Goal: Task Accomplishment & Management: Complete application form

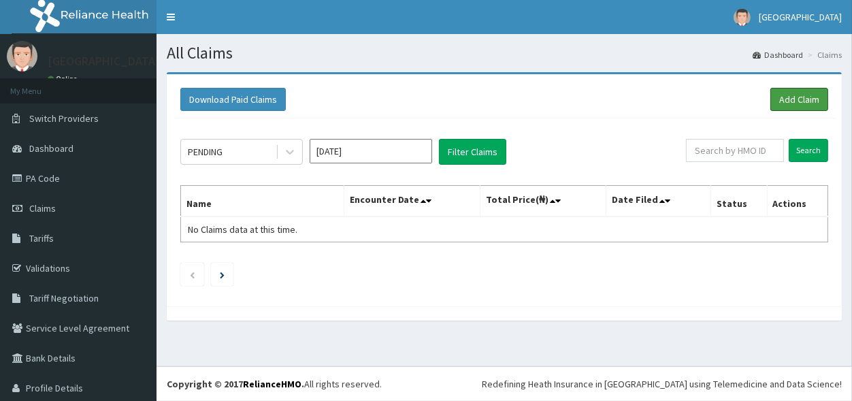
click at [790, 97] on link "Add Claim" at bounding box center [800, 99] width 58 height 23
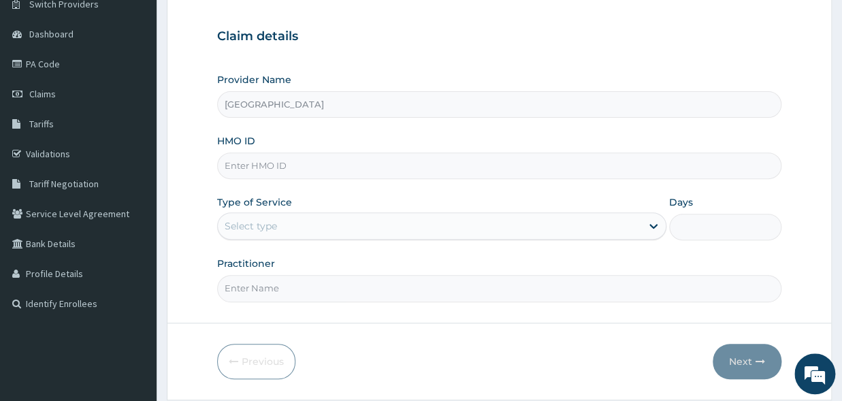
scroll to position [150, 0]
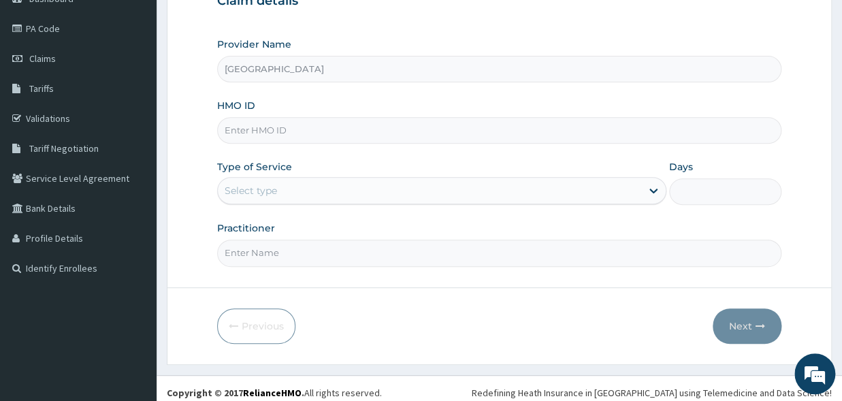
click at [297, 129] on input "HMO ID" at bounding box center [499, 130] width 564 height 27
type input "gmt/10099/a"
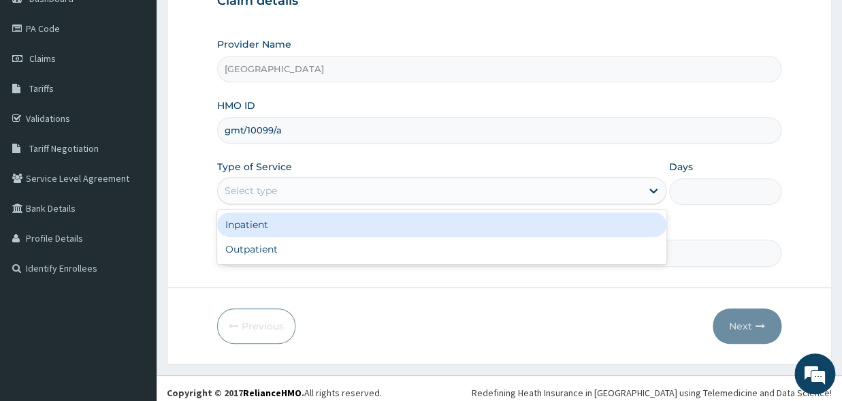
click at [349, 189] on div "Select type" at bounding box center [429, 191] width 423 height 22
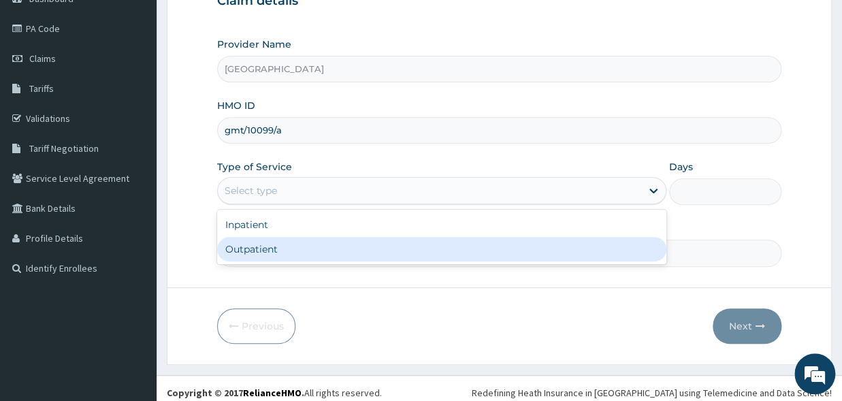
click at [321, 245] on div "Outpatient" at bounding box center [441, 249] width 449 height 25
type input "1"
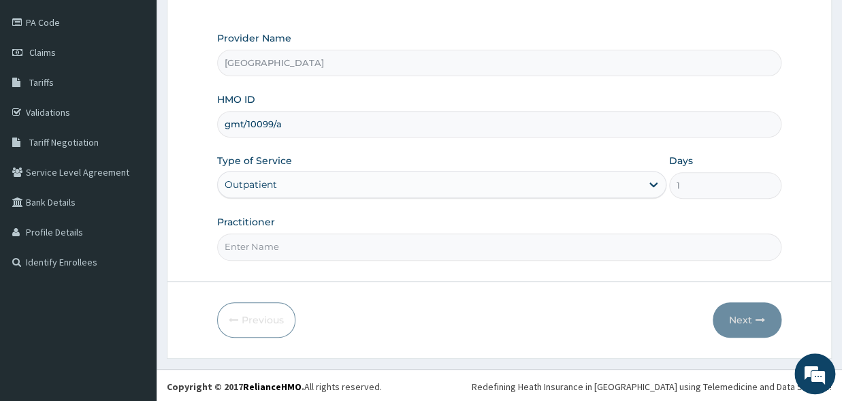
scroll to position [157, 0]
click at [317, 248] on input "Practitioner" at bounding box center [499, 245] width 564 height 27
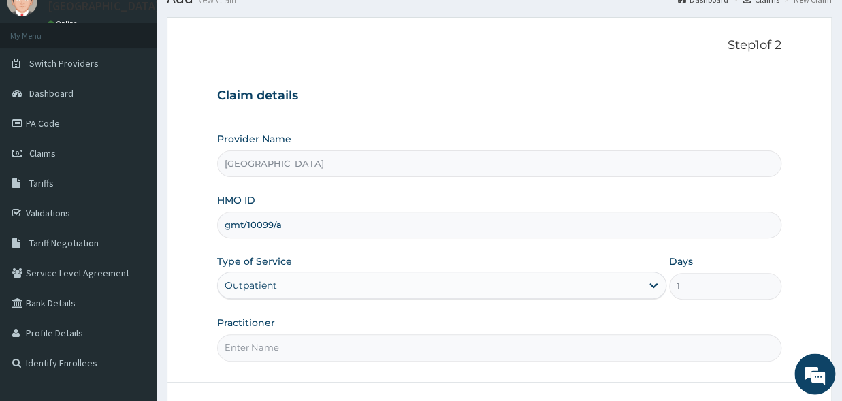
scroll to position [0, 0]
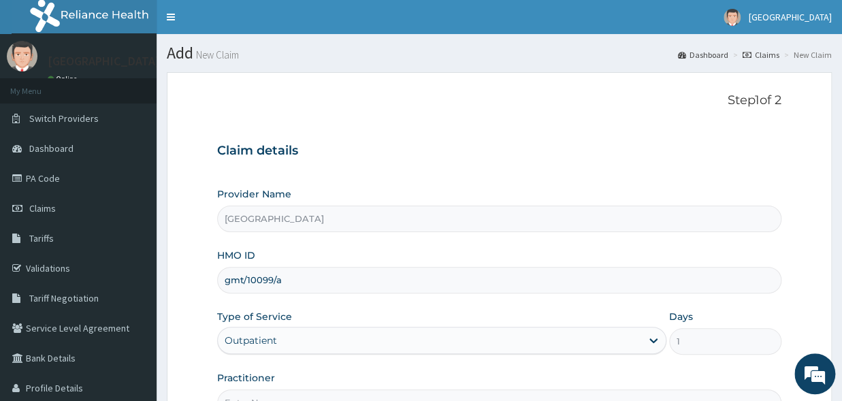
click at [319, 316] on div "Type of Service Outpatient" at bounding box center [441, 332] width 449 height 45
click at [312, 340] on div "Outpatient" at bounding box center [429, 340] width 423 height 22
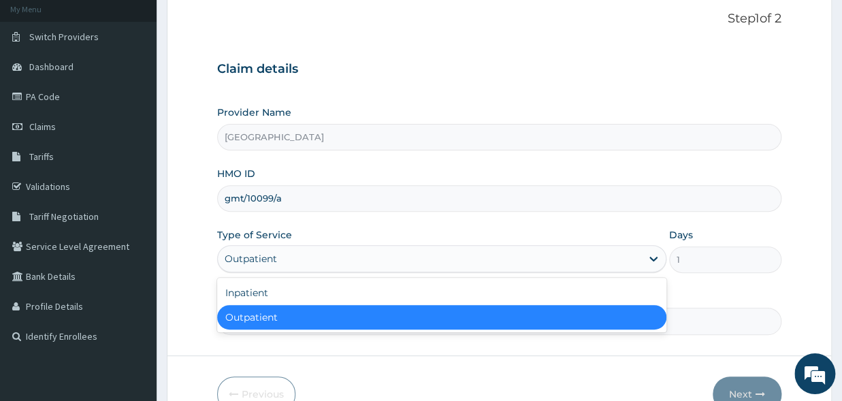
scroll to position [157, 0]
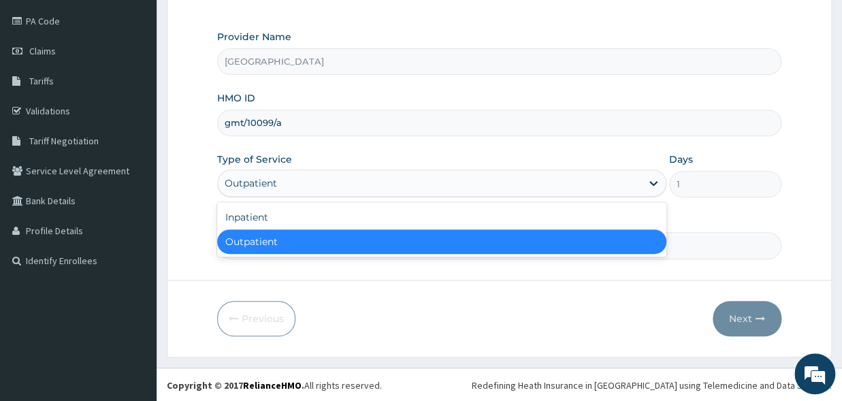
click at [364, 238] on div "Outpatient" at bounding box center [441, 241] width 449 height 25
